Goal: Task Accomplishment & Management: Use online tool/utility

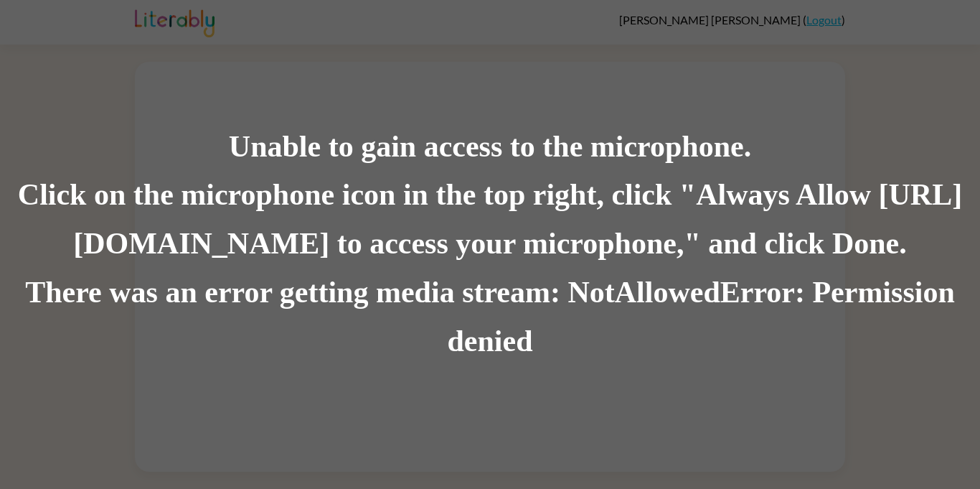
click at [476, 173] on div "Click on the microphone icon in the top right, click "Always Allow [URL][DOMAIN…" at bounding box center [490, 221] width 980 height 98
click at [423, 277] on div "There was an error getting media stream: NotAllowedError: Permission denied" at bounding box center [490, 317] width 980 height 98
click at [423, 278] on div "There was an error getting media stream: NotAllowedError: Permission denied" at bounding box center [490, 317] width 980 height 98
click at [310, 165] on div "Unable to gain access to the microphone." at bounding box center [490, 147] width 980 height 49
click at [195, 348] on div "There was an error getting media stream: NotAllowedError: Permission denied" at bounding box center [490, 317] width 980 height 98
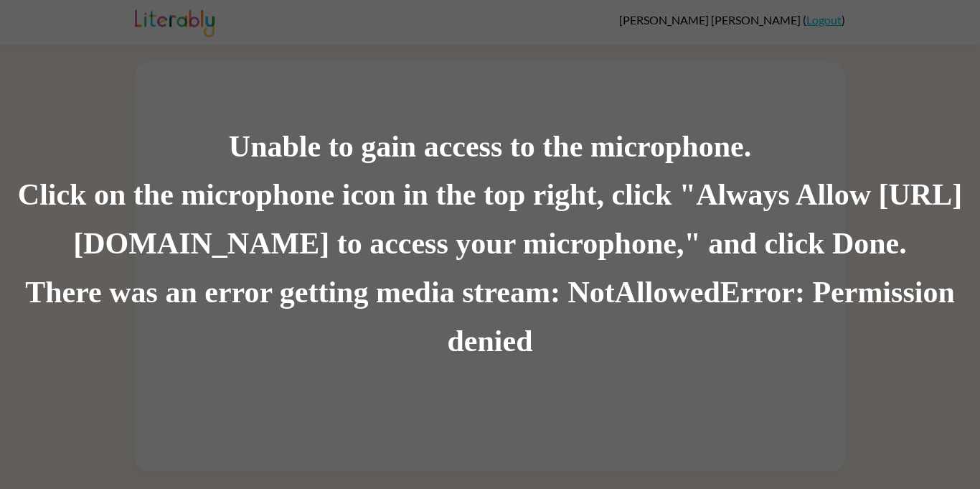
click at [196, 362] on div "There was an error getting media stream: NotAllowedError: Permission denied" at bounding box center [490, 317] width 980 height 98
click at [465, 359] on div "There was an error getting media stream: NotAllowedError: Permission denied" at bounding box center [490, 317] width 980 height 98
click at [370, 367] on div "Unable to gain access to the microphone. Click on the microphone icon in the to…" at bounding box center [490, 244] width 980 height 489
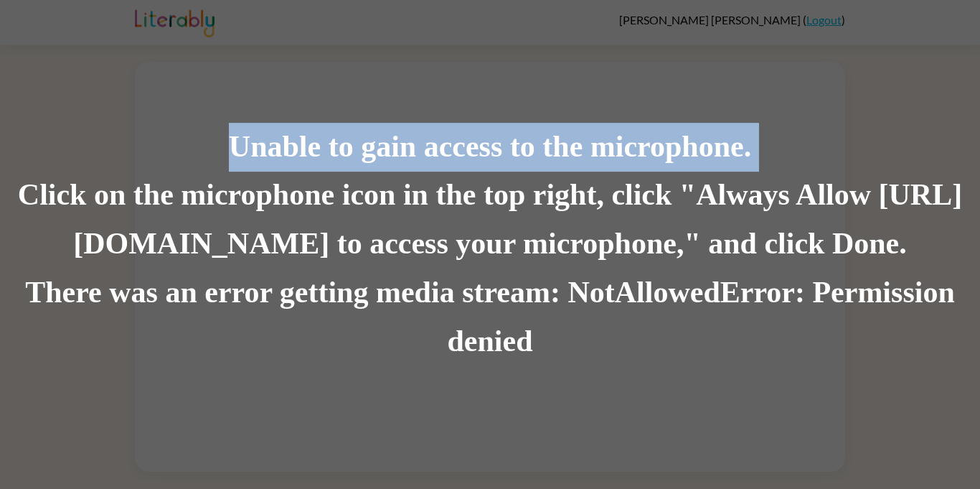
click at [370, 367] on div "Unable to gain access to the microphone. Click on the microphone icon in the to…" at bounding box center [490, 244] width 980 height 489
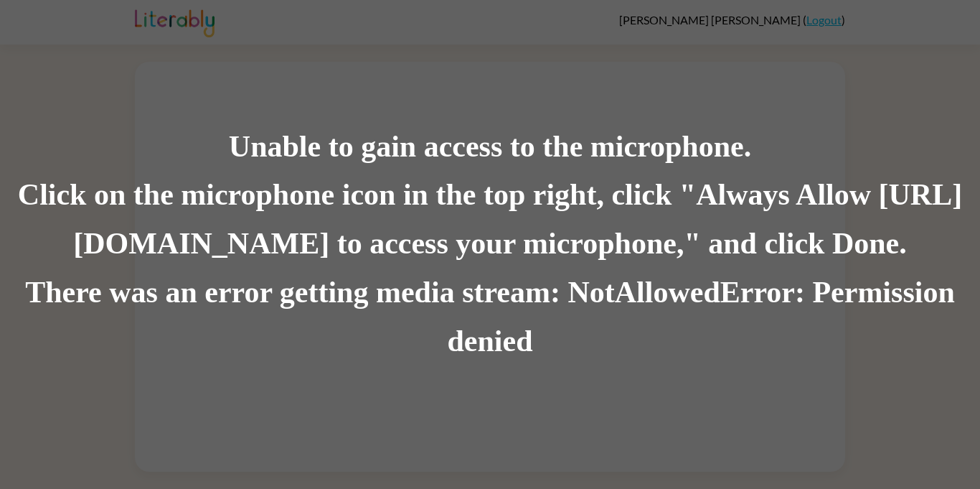
click at [375, 373] on div "Unable to gain access to the microphone. Click on the microphone icon in the to…" at bounding box center [490, 244] width 980 height 489
click at [375, 372] on div "Unable to gain access to the microphone. Click on the microphone icon in the to…" at bounding box center [490, 244] width 980 height 489
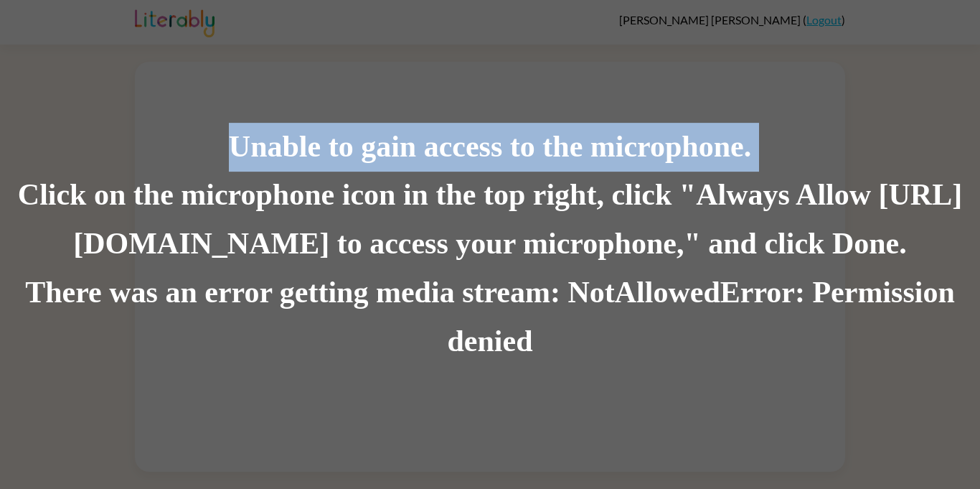
click at [375, 372] on div "Unable to gain access to the microphone. Click on the microphone icon in the to…" at bounding box center [490, 244] width 980 height 489
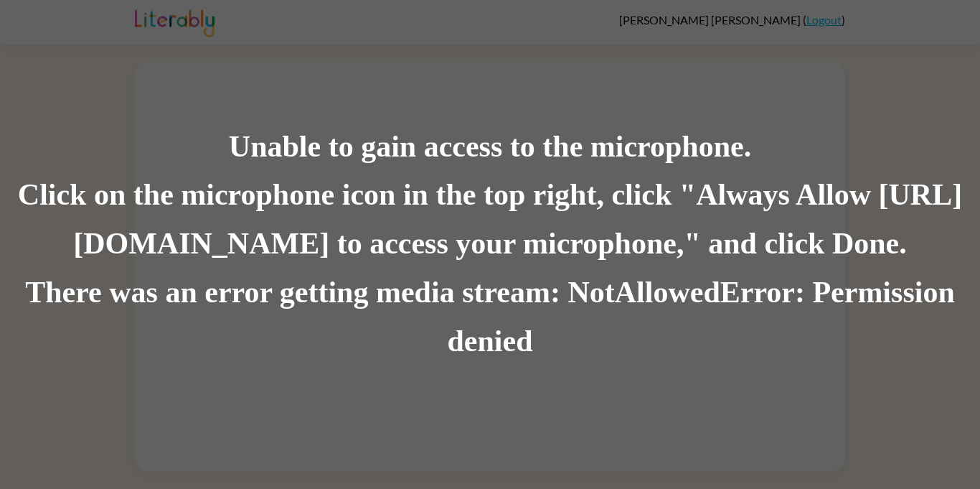
click at [375, 372] on div "Unable to gain access to the microphone. Click on the microphone icon in the to…" at bounding box center [490, 244] width 980 height 489
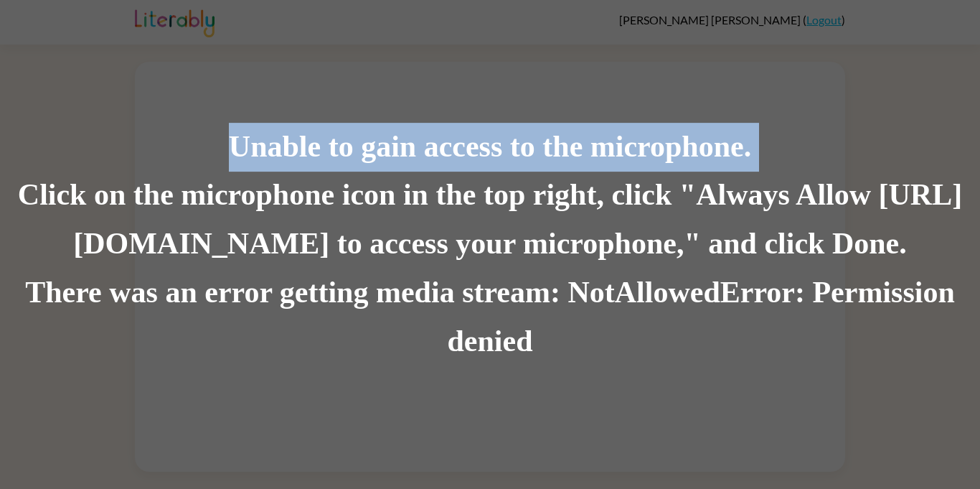
click at [375, 372] on div "Unable to gain access to the microphone. Click on the microphone icon in the to…" at bounding box center [490, 244] width 980 height 489
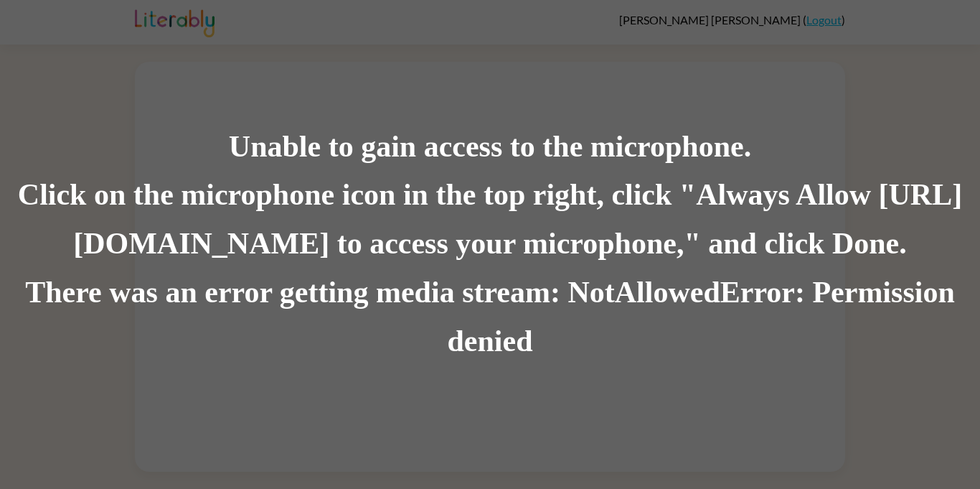
click at [90, 189] on div "Click on the microphone icon in the top right, click "Always Allow [URL][DOMAIN…" at bounding box center [490, 221] width 980 height 98
click at [55, 194] on div "Click on the microphone icon in the top right, click "Always Allow [URL][DOMAIN…" at bounding box center [490, 221] width 980 height 98
click at [56, 193] on div "Click on the microphone icon in the top right, click "Always Allow [URL][DOMAIN…" at bounding box center [490, 221] width 980 height 98
click at [57, 194] on div "Click on the microphone icon in the top right, click "Always Allow [URL][DOMAIN…" at bounding box center [490, 221] width 980 height 98
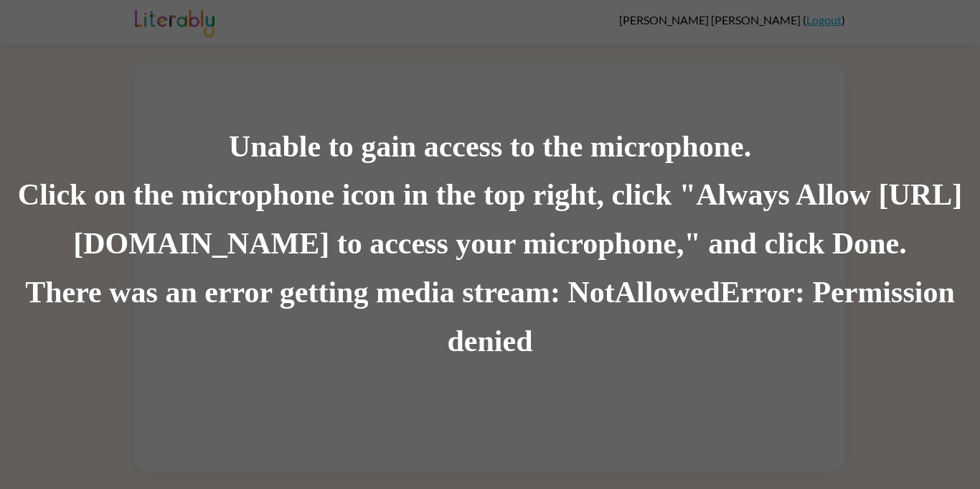
click at [168, 202] on div "Click on the microphone icon in the top right, click "Always Allow [URL][DOMAIN…" at bounding box center [490, 221] width 980 height 98
click at [231, 230] on div "Click on the microphone icon in the top right, click "Always Allow [URL][DOMAIN…" at bounding box center [490, 221] width 980 height 98
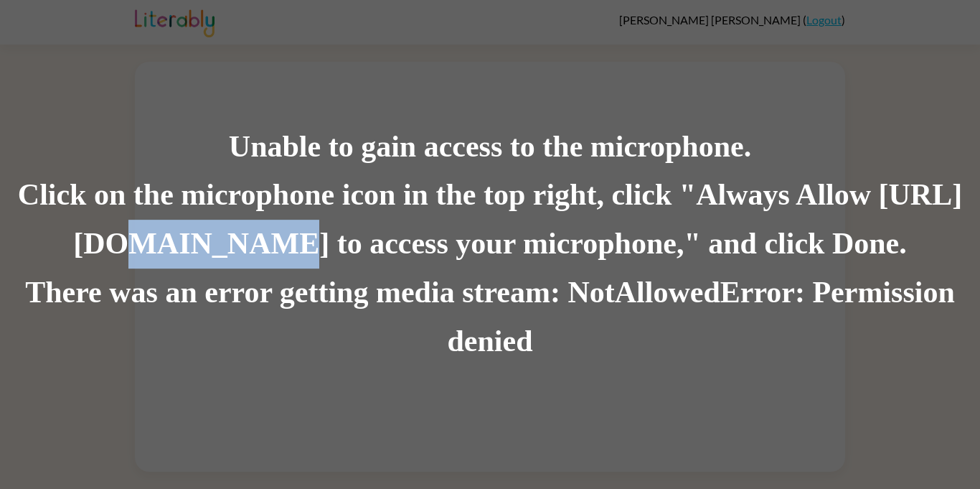
click at [231, 230] on div "Click on the microphone icon in the top right, click "Always Allow [URL][DOMAIN…" at bounding box center [490, 221] width 980 height 98
click at [238, 245] on div "Click on the microphone icon in the top right, click "Always Allow [URL][DOMAIN…" at bounding box center [490, 221] width 980 height 98
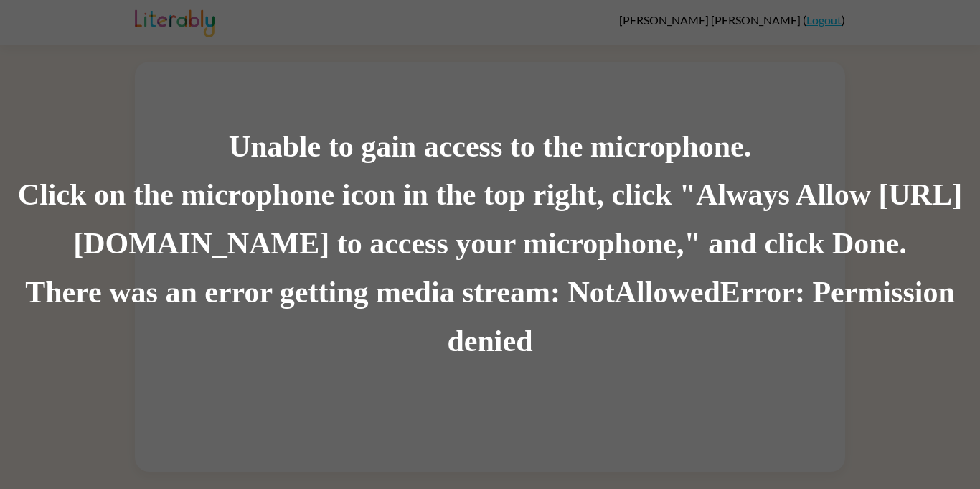
click at [412, 263] on div "Click on the microphone icon in the top right, click "Always Allow [URL][DOMAIN…" at bounding box center [490, 221] width 980 height 98
click at [428, 299] on div "There was an error getting media stream: NotAllowedError: Permission denied" at bounding box center [490, 317] width 980 height 98
click at [496, 357] on div "There was an error getting media stream: NotAllowedError: Permission denied" at bounding box center [490, 317] width 980 height 98
click at [512, 285] on div "There was an error getting media stream: NotAllowedError: Permission denied" at bounding box center [490, 317] width 980 height 98
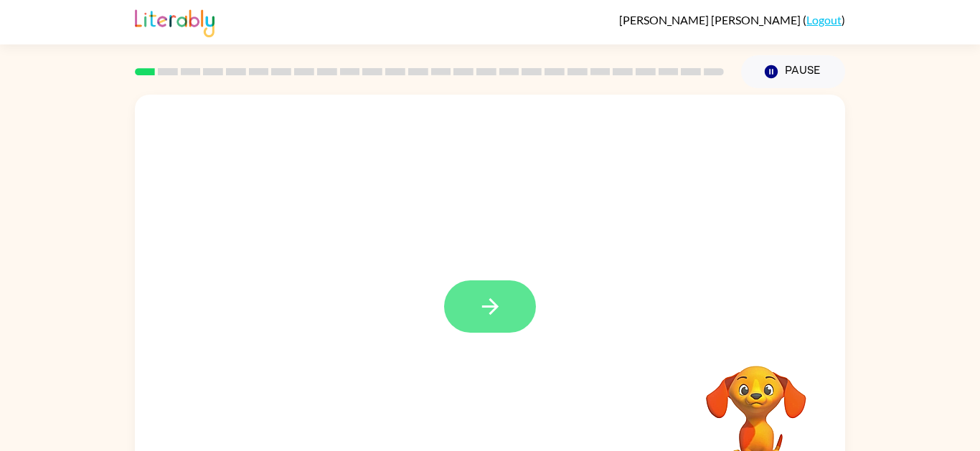
click at [473, 311] on button "button" at bounding box center [490, 307] width 92 height 52
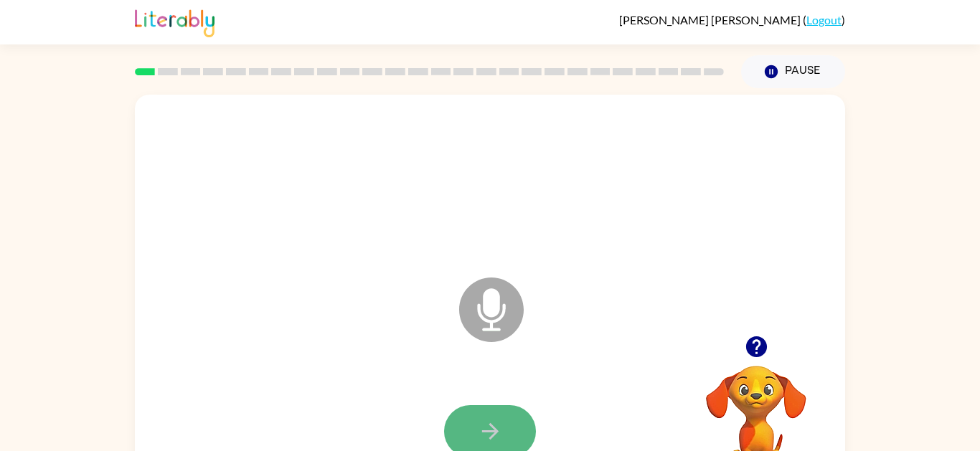
click at [482, 414] on button "button" at bounding box center [490, 431] width 92 height 52
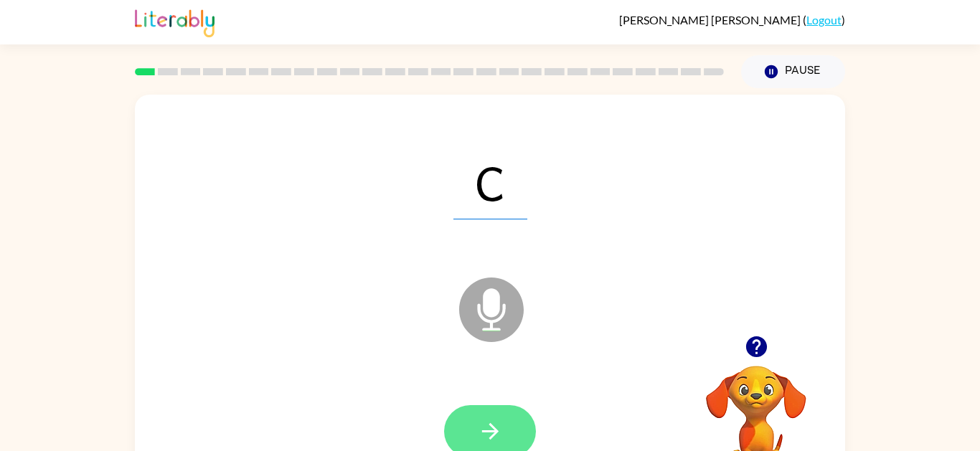
click at [471, 437] on button "button" at bounding box center [490, 431] width 92 height 52
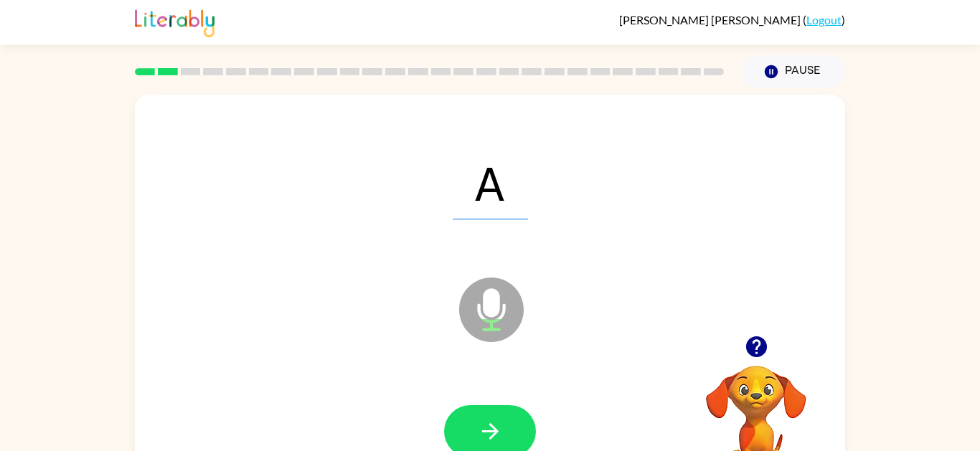
click at [471, 437] on button "button" at bounding box center [490, 431] width 92 height 52
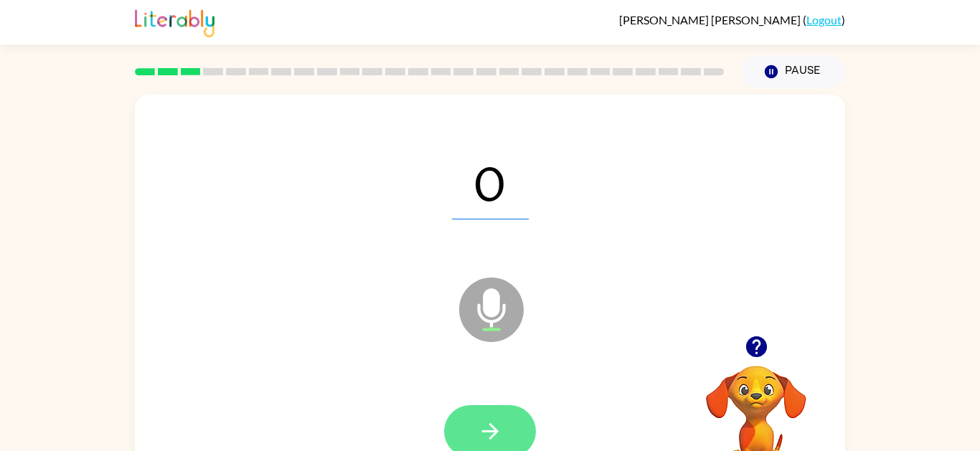
click at [475, 428] on button "button" at bounding box center [490, 431] width 92 height 52
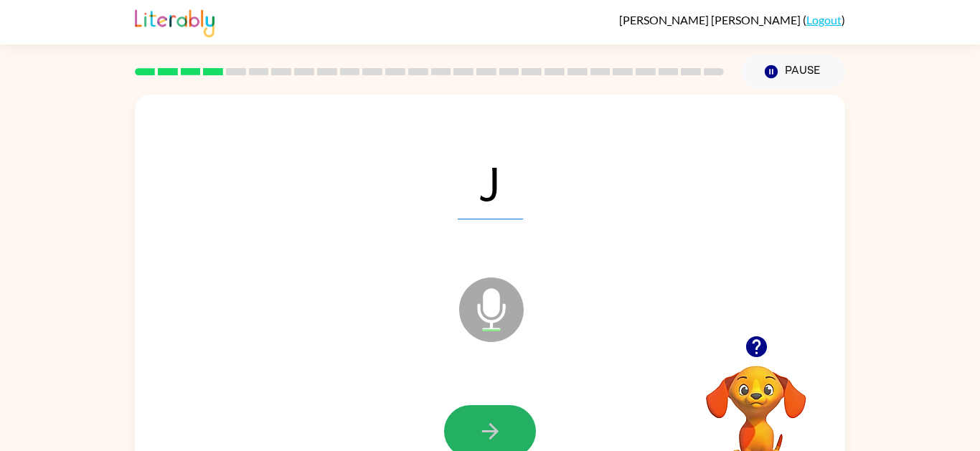
click at [475, 428] on button "button" at bounding box center [490, 431] width 92 height 52
click at [493, 412] on button "button" at bounding box center [490, 431] width 92 height 52
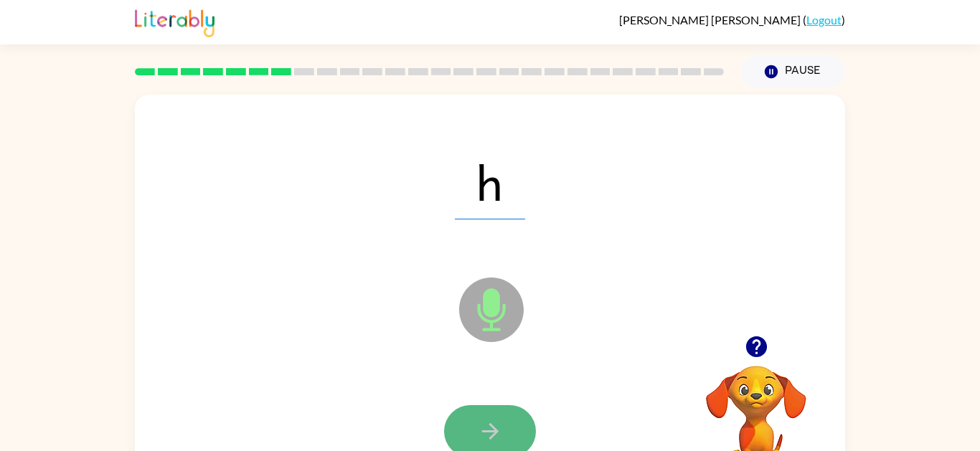
click at [499, 412] on button "button" at bounding box center [490, 431] width 92 height 52
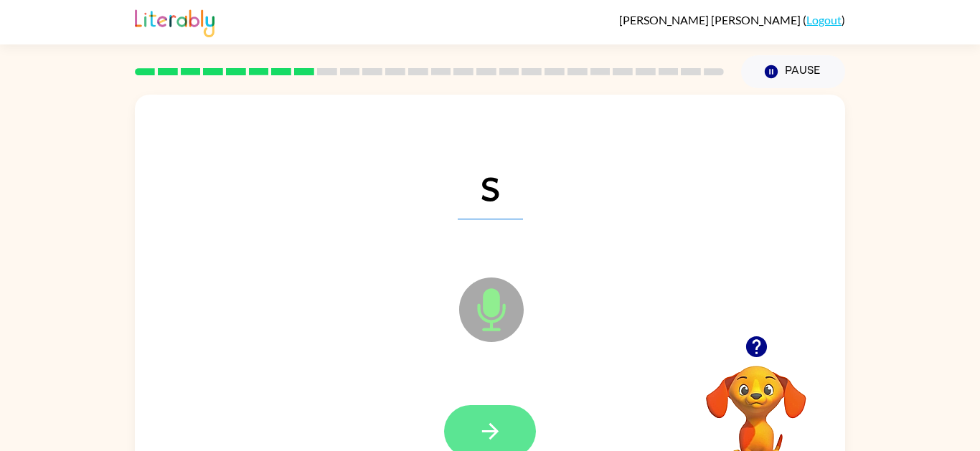
click at [504, 416] on button "button" at bounding box center [490, 431] width 92 height 52
click at [505, 417] on button "button" at bounding box center [490, 431] width 92 height 52
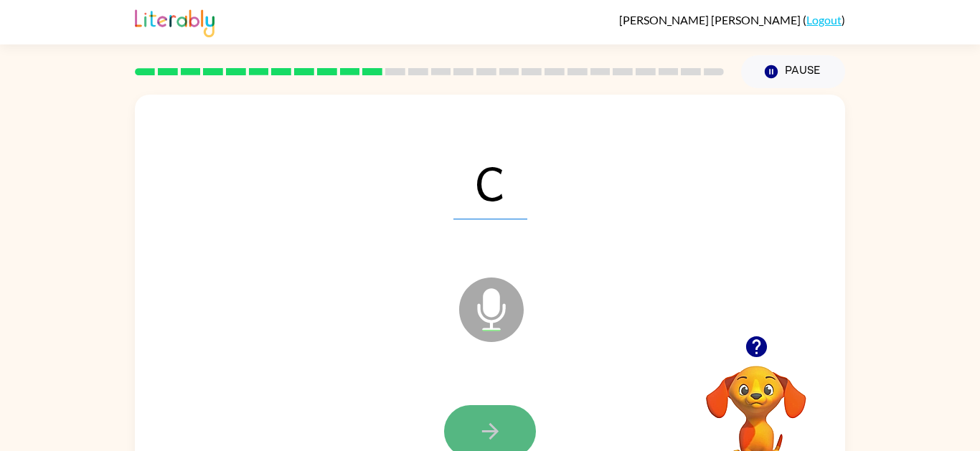
click at [504, 417] on button "button" at bounding box center [490, 431] width 92 height 52
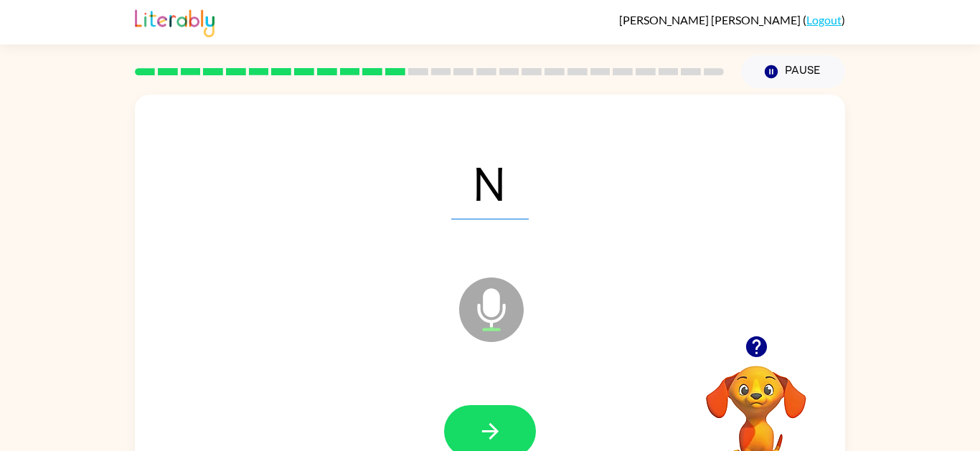
click at [504, 417] on button "button" at bounding box center [490, 431] width 92 height 52
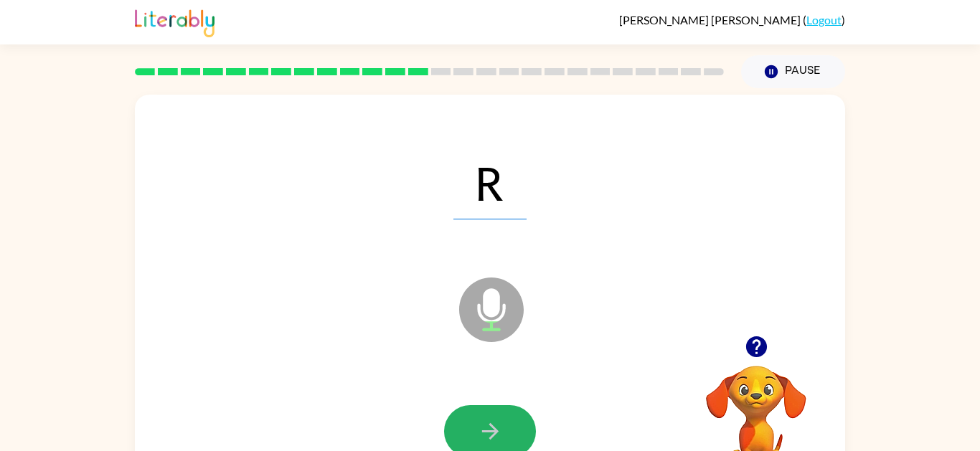
click at [504, 417] on button "button" at bounding box center [490, 431] width 92 height 52
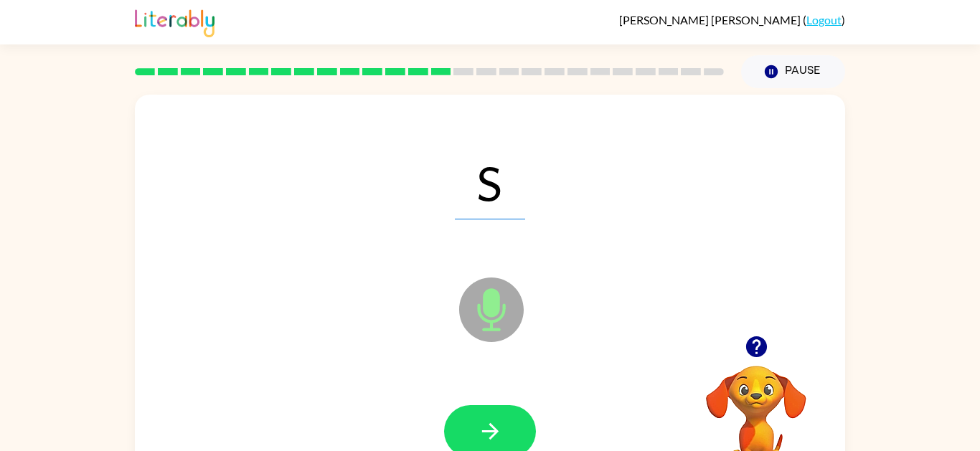
click at [504, 417] on button "button" at bounding box center [490, 431] width 92 height 52
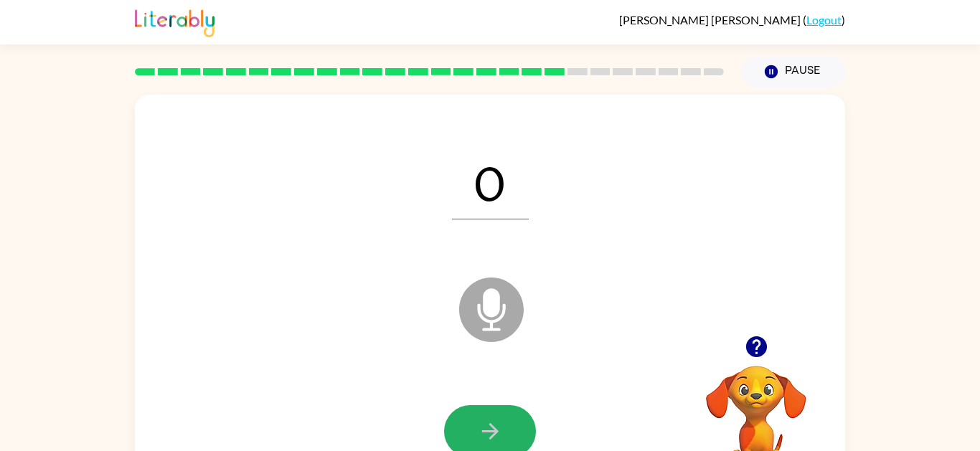
click at [504, 417] on button "button" at bounding box center [490, 431] width 92 height 52
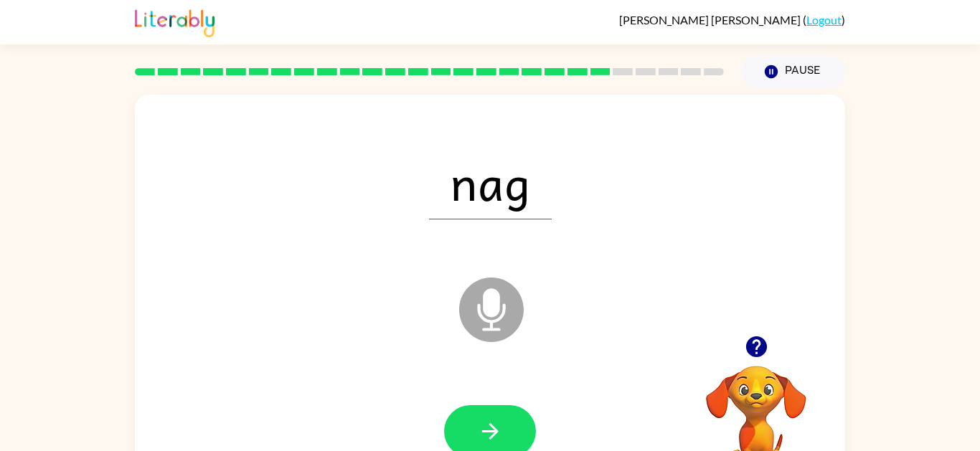
click at [504, 417] on button "button" at bounding box center [490, 431] width 92 height 52
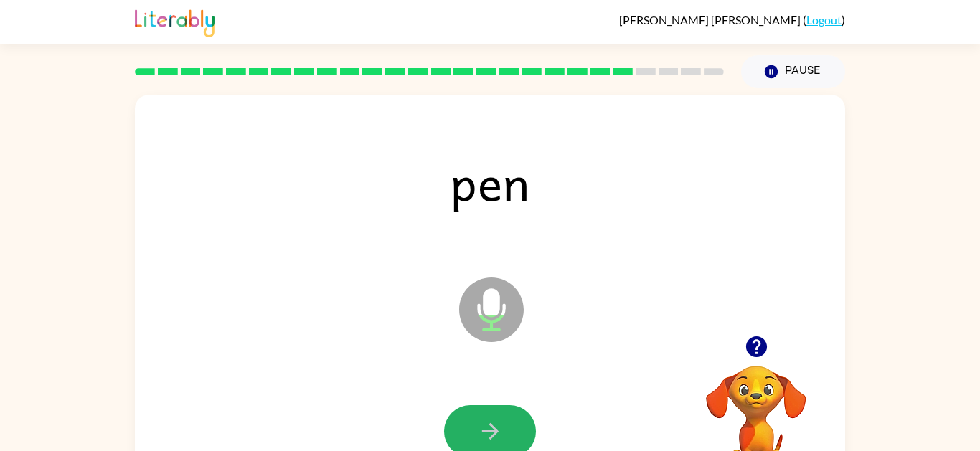
click at [504, 417] on button "button" at bounding box center [490, 431] width 92 height 52
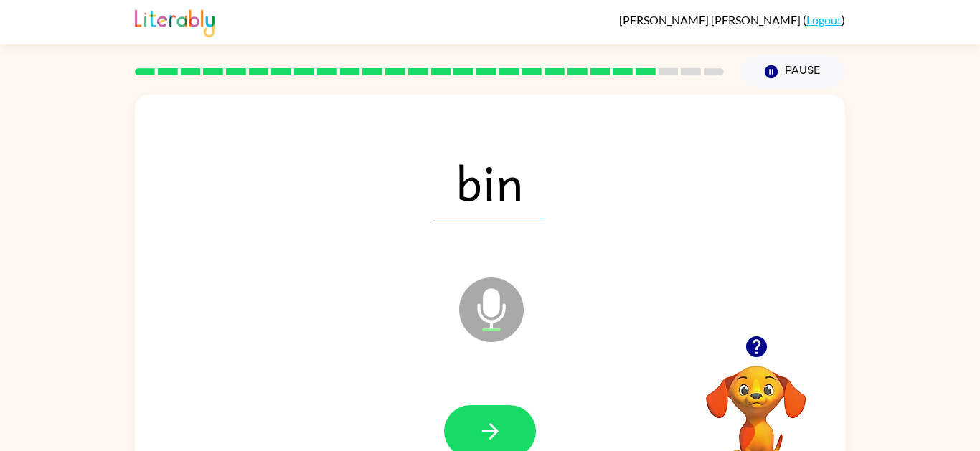
click at [504, 417] on button "button" at bounding box center [490, 431] width 92 height 52
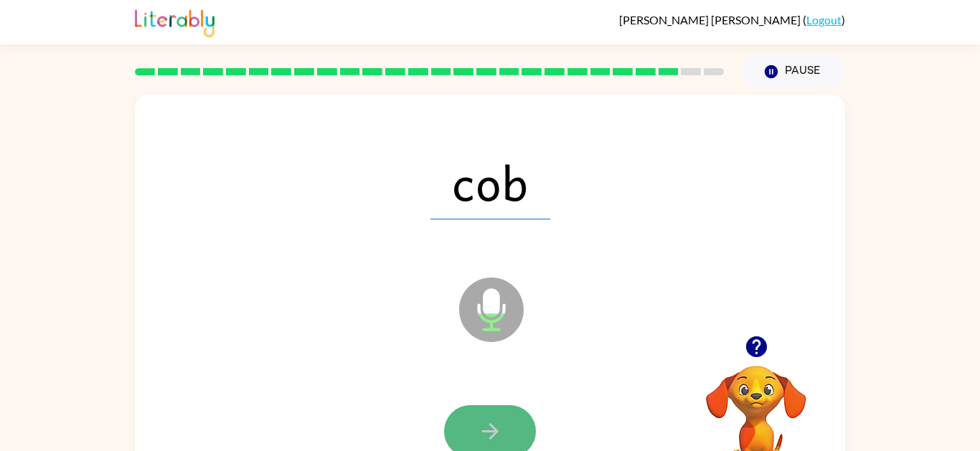
click at [507, 419] on button "button" at bounding box center [490, 431] width 92 height 52
click at [507, 418] on button "button" at bounding box center [490, 431] width 92 height 52
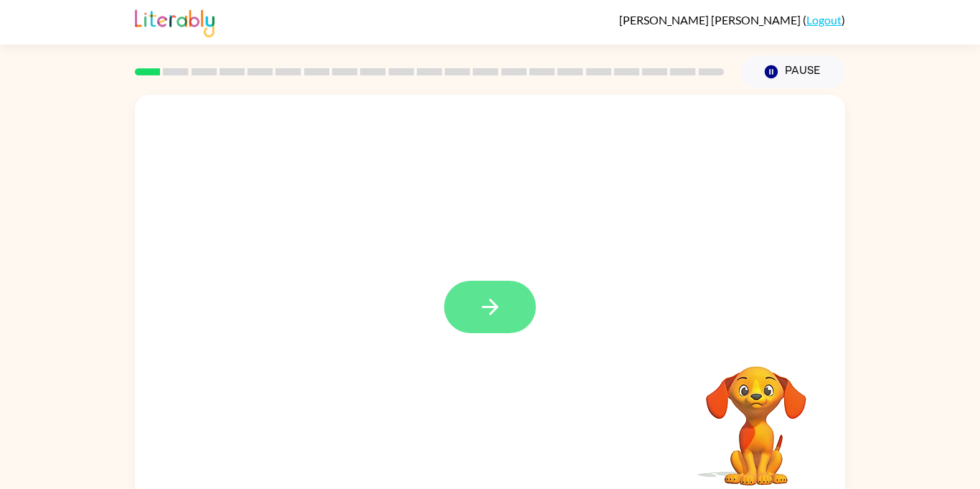
click at [502, 322] on button "button" at bounding box center [490, 307] width 92 height 52
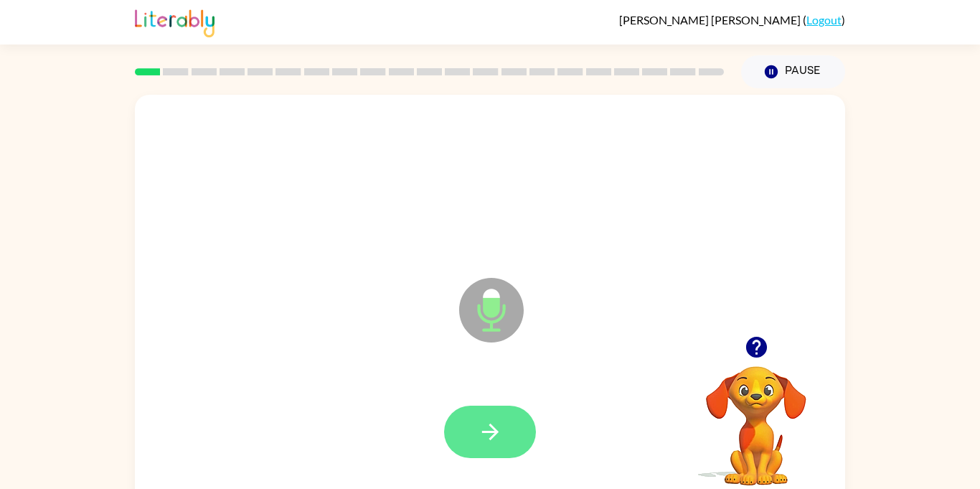
click at [499, 443] on icon "button" at bounding box center [490, 431] width 25 height 25
click at [502, 444] on button "button" at bounding box center [490, 431] width 92 height 52
click at [502, 446] on button "button" at bounding box center [490, 431] width 92 height 52
click at [504, 449] on button "button" at bounding box center [490, 431] width 92 height 52
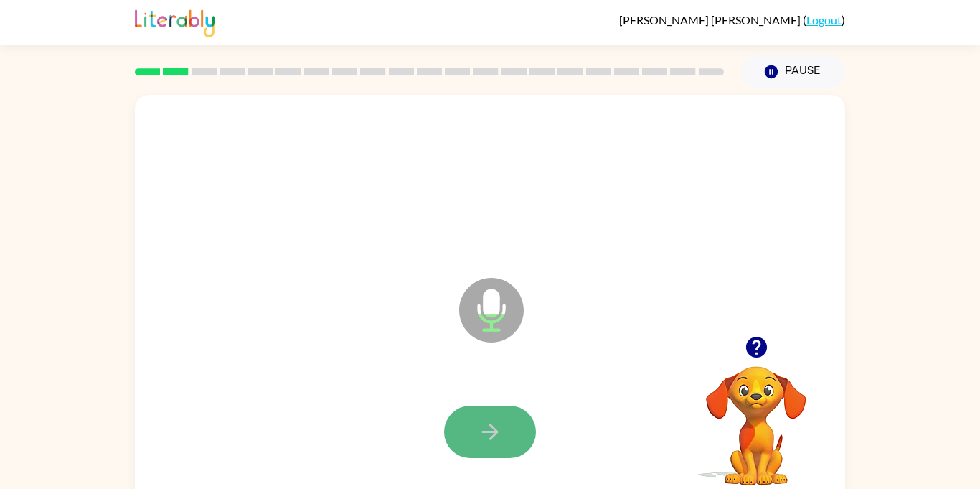
click at [499, 437] on icon "button" at bounding box center [490, 431] width 25 height 25
click at [499, 443] on icon "button" at bounding box center [490, 431] width 25 height 25
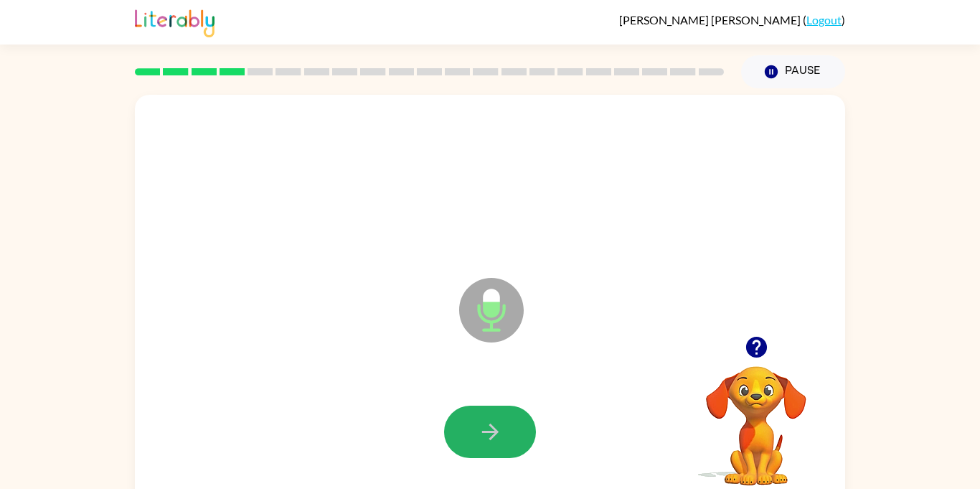
click at [499, 443] on icon "button" at bounding box center [490, 431] width 25 height 25
click at [505, 436] on button "button" at bounding box center [490, 431] width 92 height 52
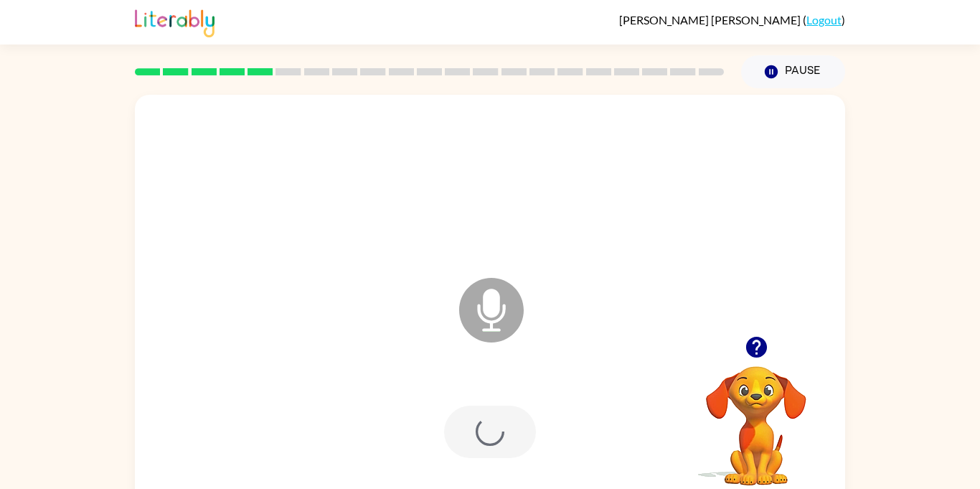
click at [506, 438] on div at bounding box center [490, 431] width 92 height 52
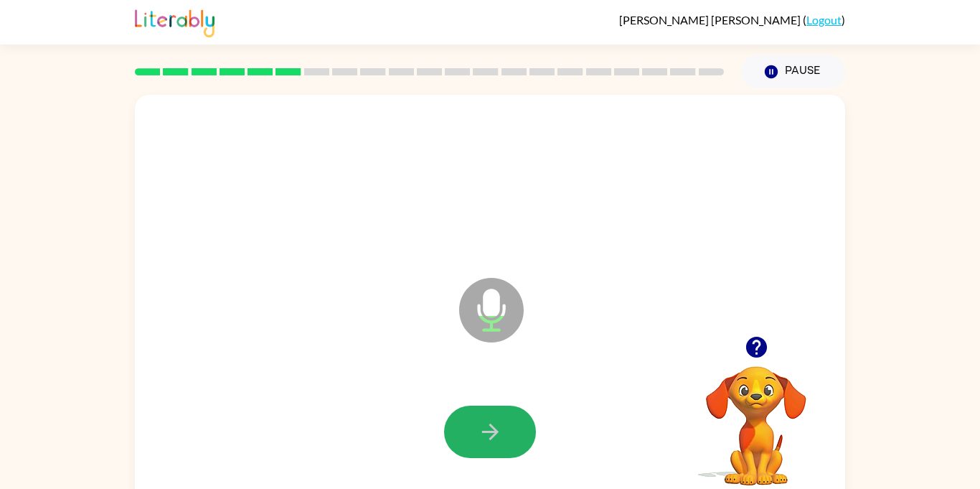
click at [506, 438] on button "button" at bounding box center [490, 431] width 92 height 52
click at [508, 439] on button "button" at bounding box center [490, 431] width 92 height 52
click at [510, 441] on button "button" at bounding box center [490, 431] width 92 height 52
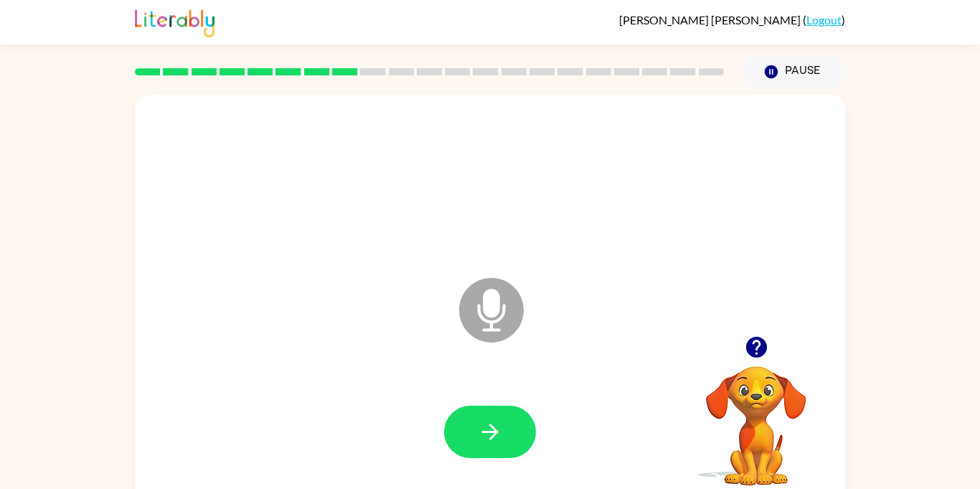
click at [510, 441] on button "button" at bounding box center [490, 431] width 92 height 52
click at [510, 442] on button "button" at bounding box center [490, 431] width 92 height 52
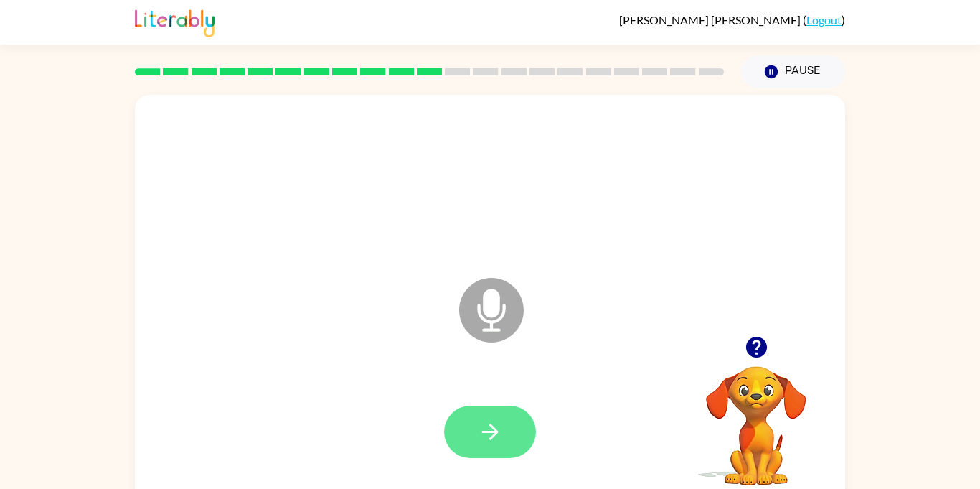
click at [481, 438] on icon "button" at bounding box center [490, 431] width 25 height 25
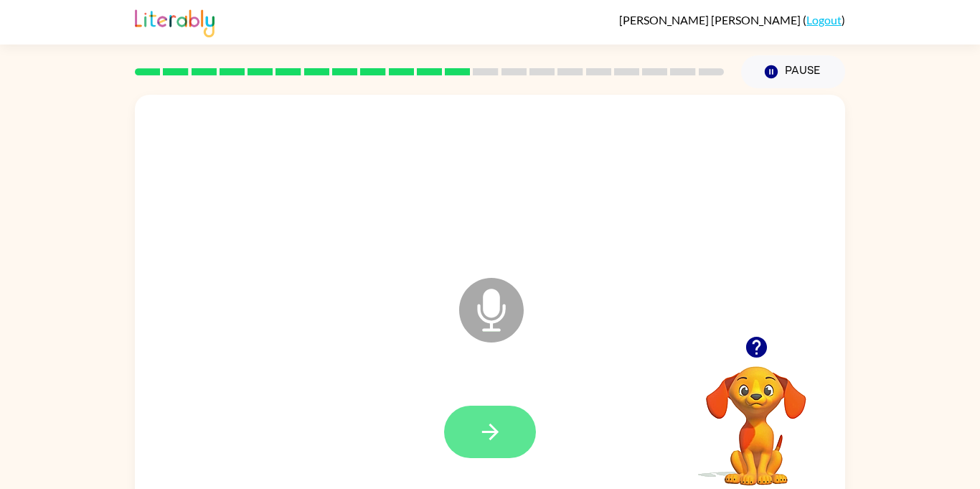
click at [485, 443] on icon "button" at bounding box center [490, 431] width 25 height 25
click at [489, 436] on icon "button" at bounding box center [490, 431] width 25 height 25
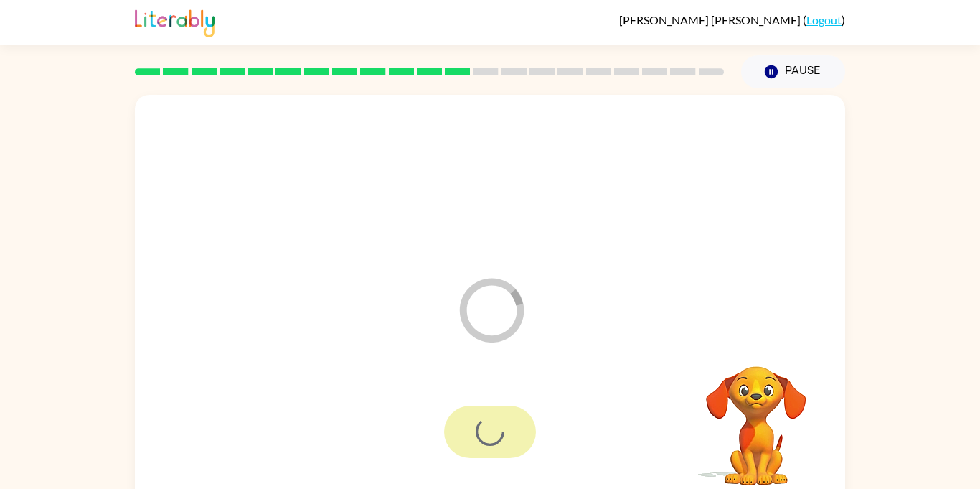
drag, startPoint x: 489, startPoint y: 436, endPoint x: 479, endPoint y: 431, distance: 10.6
click at [479, 431] on div at bounding box center [490, 431] width 92 height 52
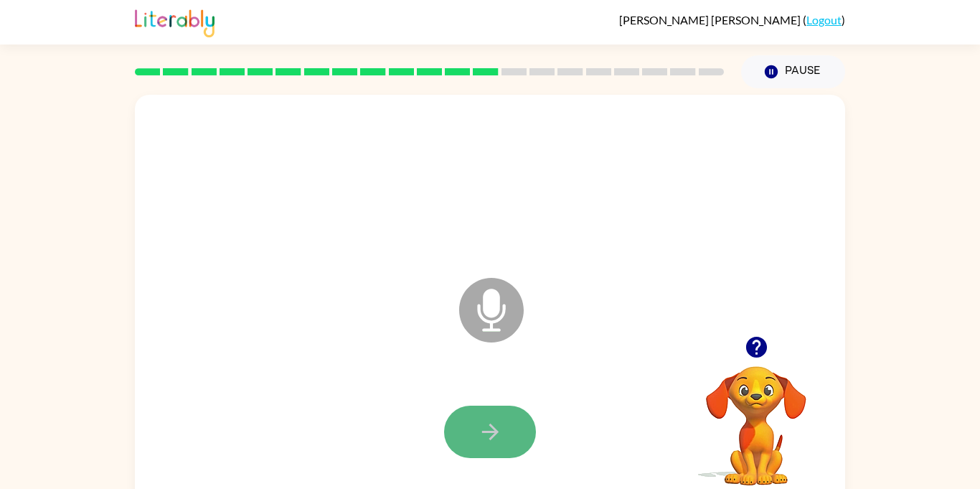
click at [515, 437] on button "button" at bounding box center [490, 431] width 92 height 52
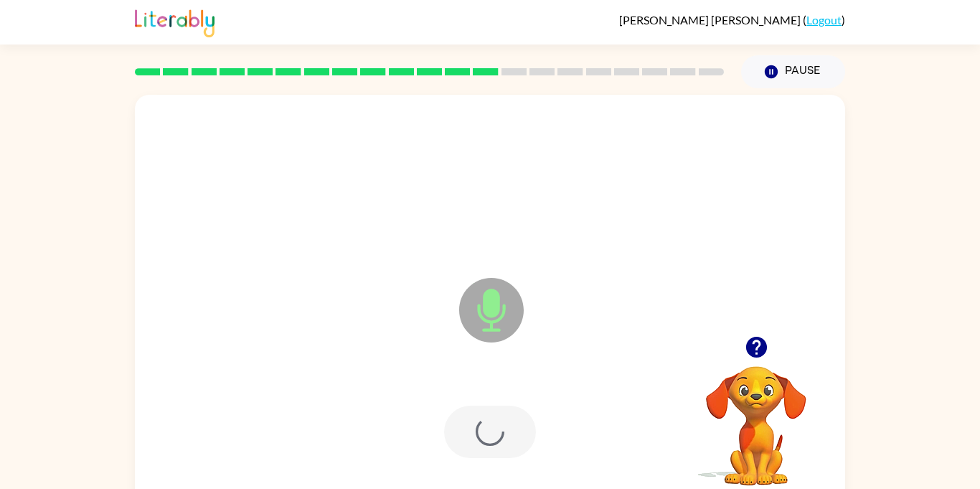
click at [515, 437] on div at bounding box center [490, 431] width 92 height 52
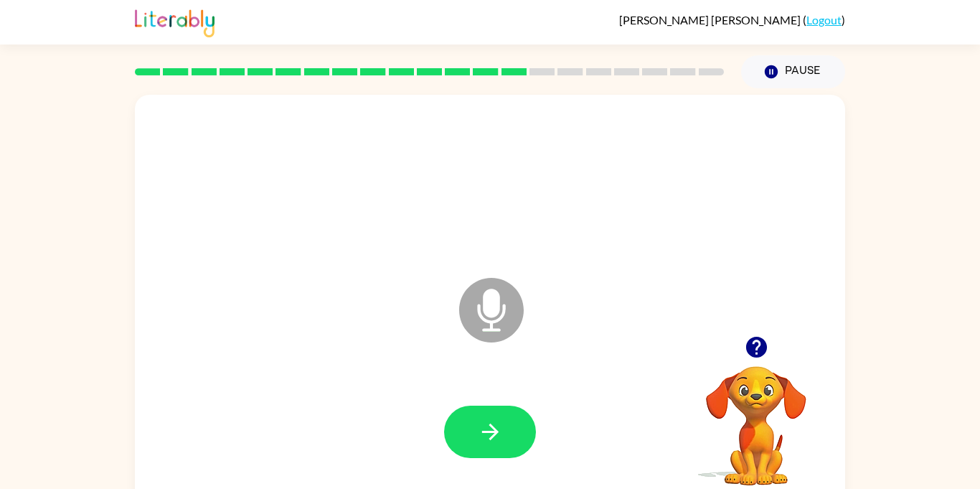
click at [515, 437] on button "button" at bounding box center [490, 431] width 92 height 52
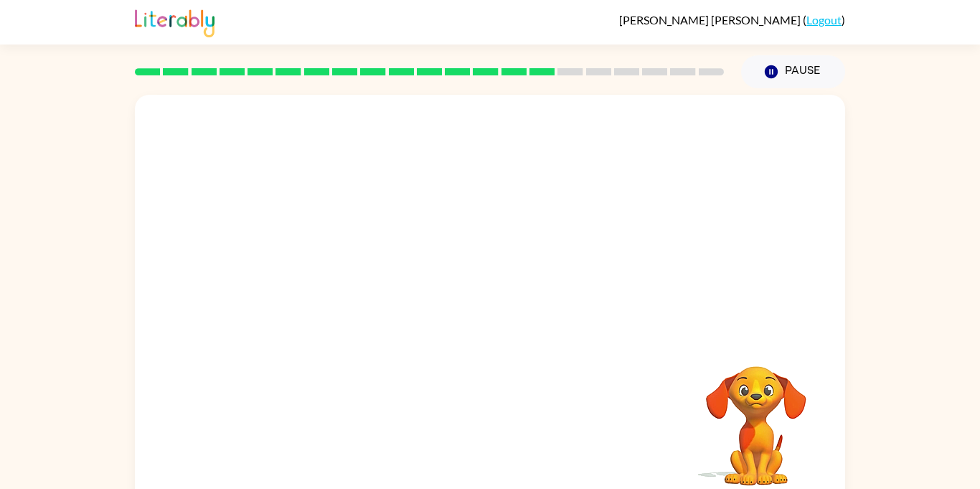
click at [515, 437] on div "Your browser must support playing .mp4 files to use Literably. Please try using…" at bounding box center [490, 300] width 710 height 410
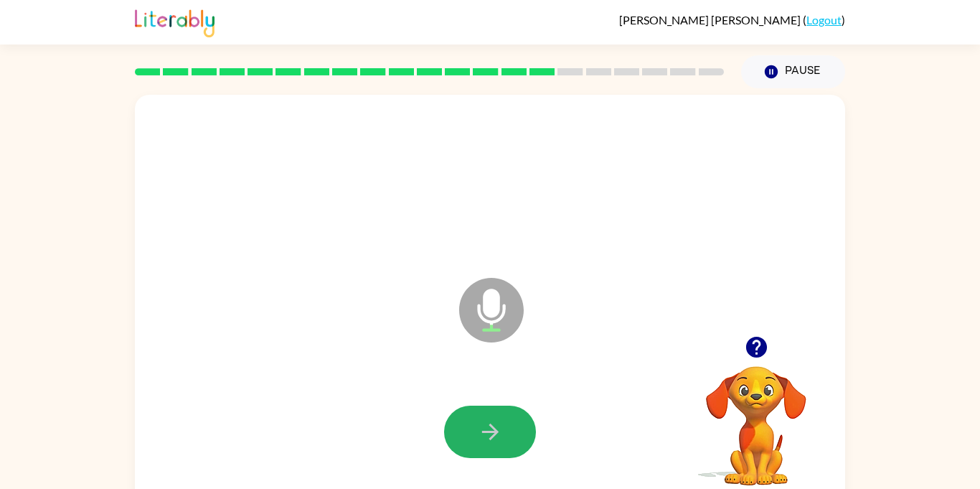
click at [515, 437] on button "button" at bounding box center [490, 431] width 92 height 52
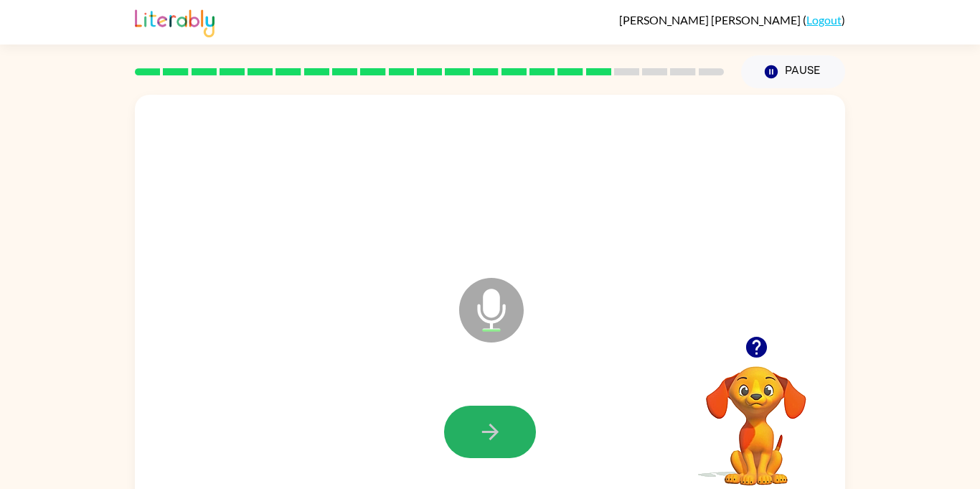
click at [515, 437] on button "button" at bounding box center [490, 431] width 92 height 52
click at [515, 437] on div at bounding box center [490, 431] width 92 height 52
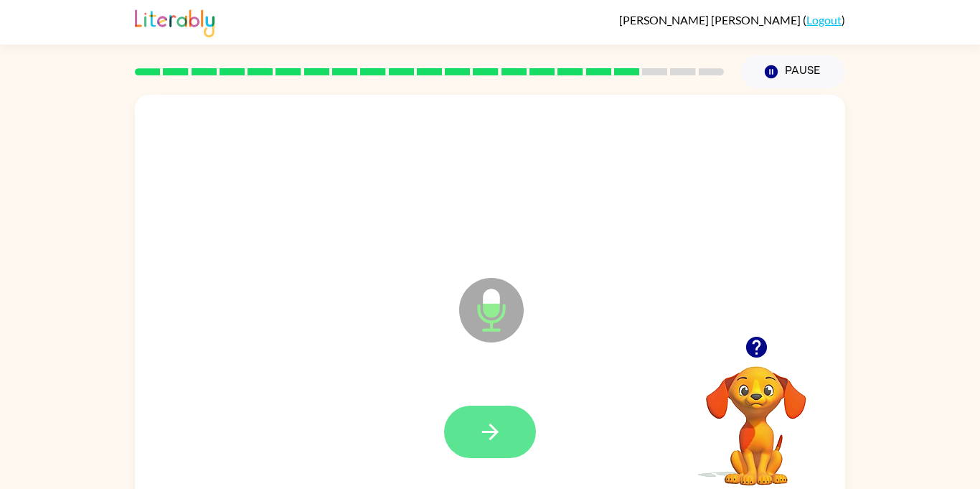
click at [515, 437] on button "button" at bounding box center [490, 431] width 92 height 52
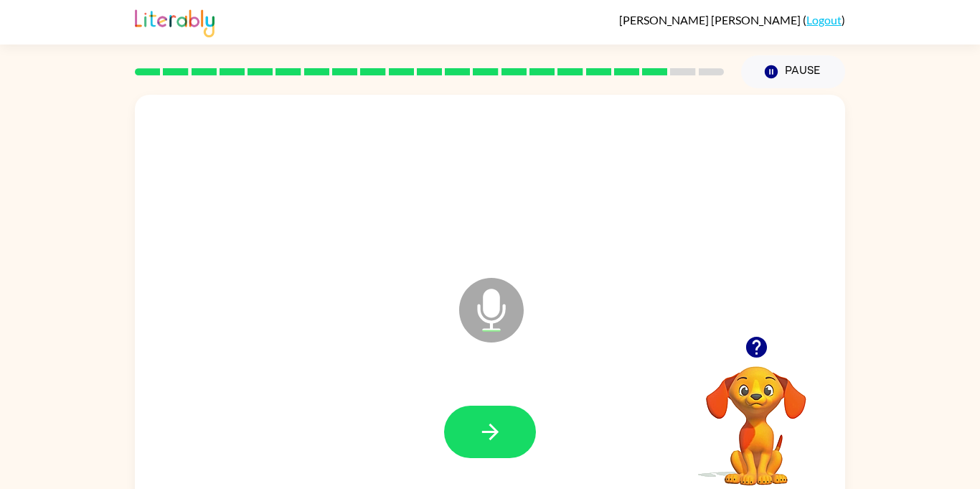
click at [515, 437] on button "button" at bounding box center [490, 431] width 92 height 52
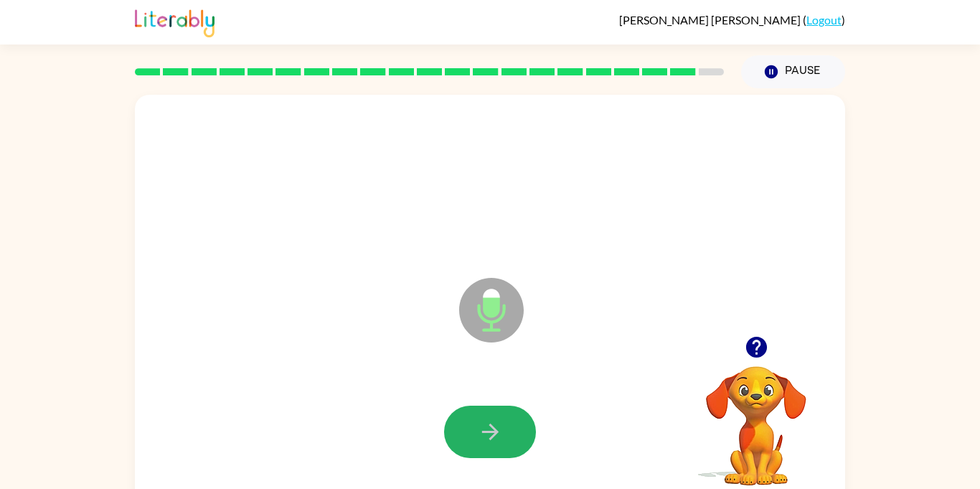
click at [515, 437] on button "button" at bounding box center [490, 431] width 92 height 52
